Goal: Task Accomplishment & Management: Manage account settings

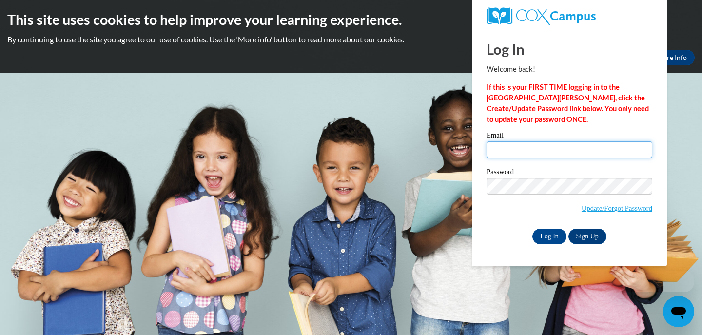
click at [529, 149] on input "Email" at bounding box center [569, 149] width 166 height 17
type input "[EMAIL_ADDRESS][DOMAIN_NAME]"
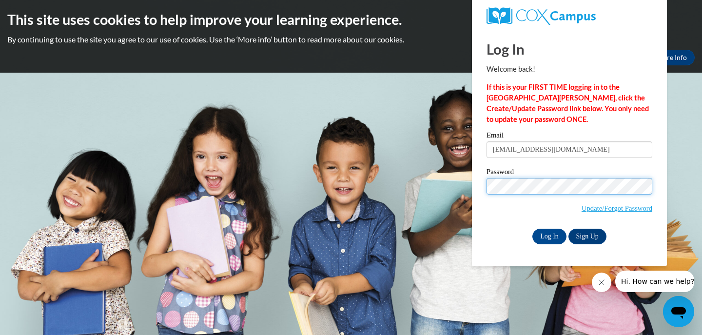
click at [532, 229] on input "Log In" at bounding box center [549, 237] width 34 height 16
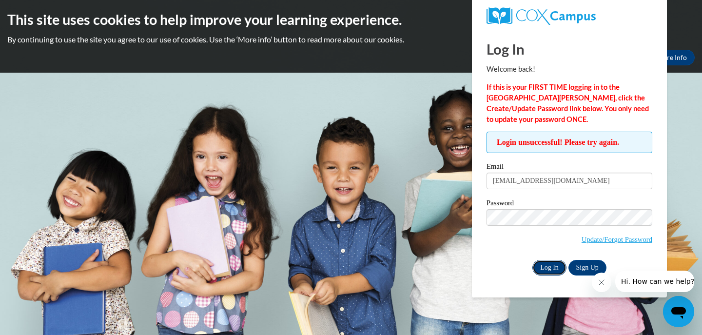
click at [548, 269] on input "Log In" at bounding box center [549, 268] width 34 height 16
click at [578, 179] on input "[EMAIL_ADDRESS][DOMAIN_NAME]" at bounding box center [569, 180] width 166 height 17
click at [550, 265] on input "Log In" at bounding box center [549, 268] width 34 height 16
click at [337, 165] on body "This site uses cookies to help improve your learning experience. By continuing …" at bounding box center [351, 167] width 702 height 335
click at [700, 42] on div "This site uses cookies to help improve your learning experience. By continuing …" at bounding box center [351, 36] width 702 height 73
